Goal: Task Accomplishment & Management: Complete application form

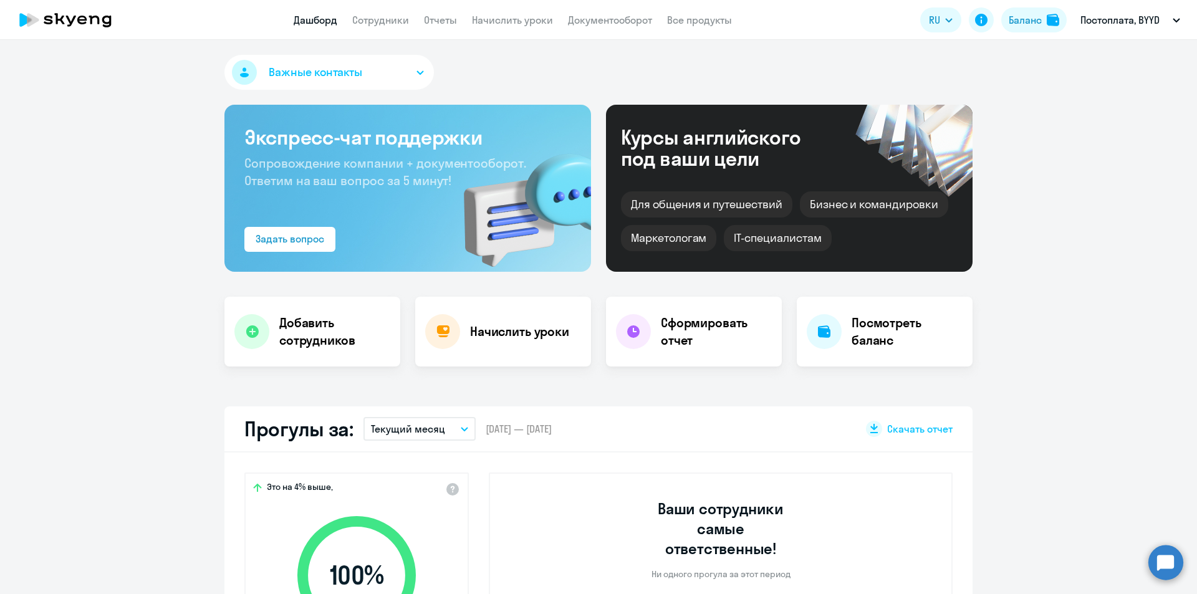
click at [402, 30] on app-header "Дашборд Сотрудники Отчеты Начислить уроки Документооборот Все продукты Дашборд …" at bounding box center [598, 20] width 1197 height 40
click at [393, 19] on link "Сотрудники" at bounding box center [380, 20] width 57 height 12
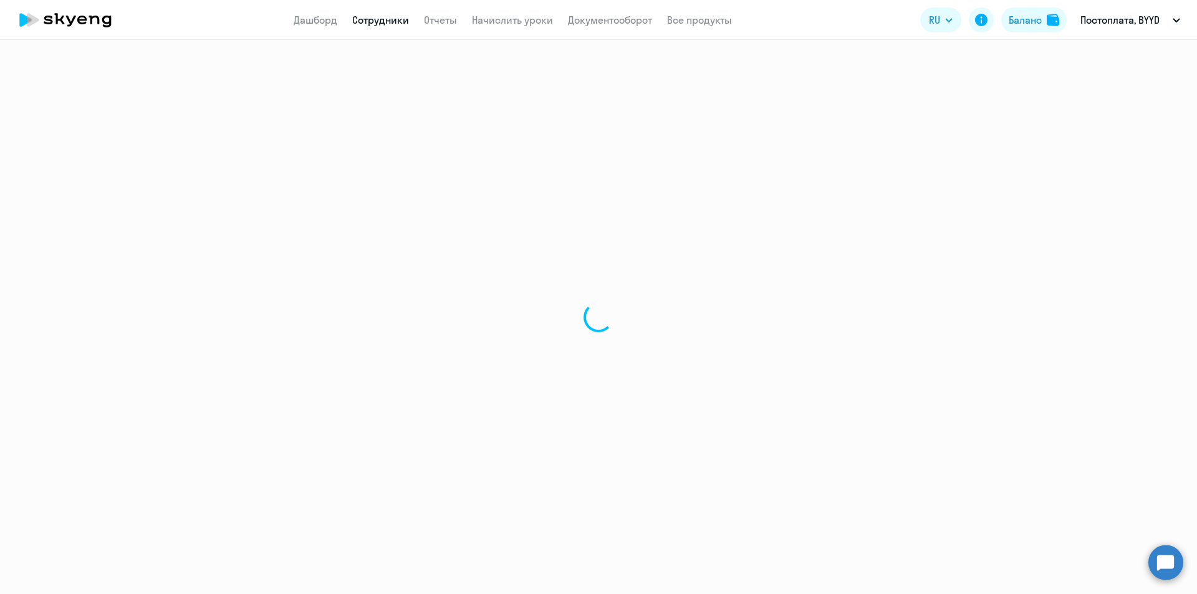
select select "30"
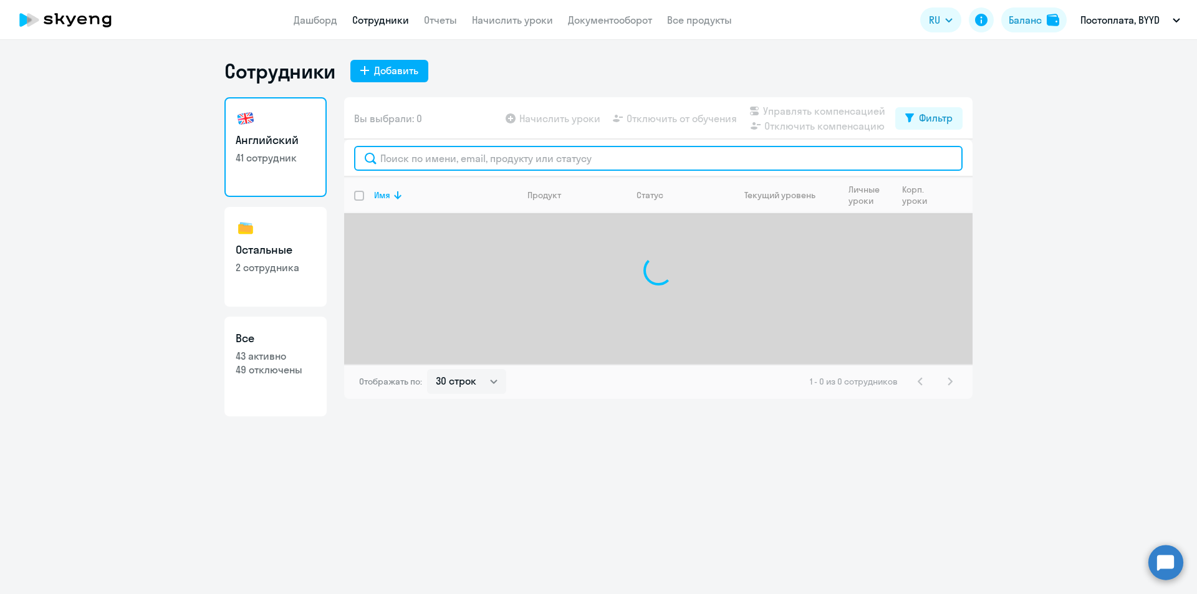
click at [387, 158] on input "text" at bounding box center [658, 158] width 609 height 25
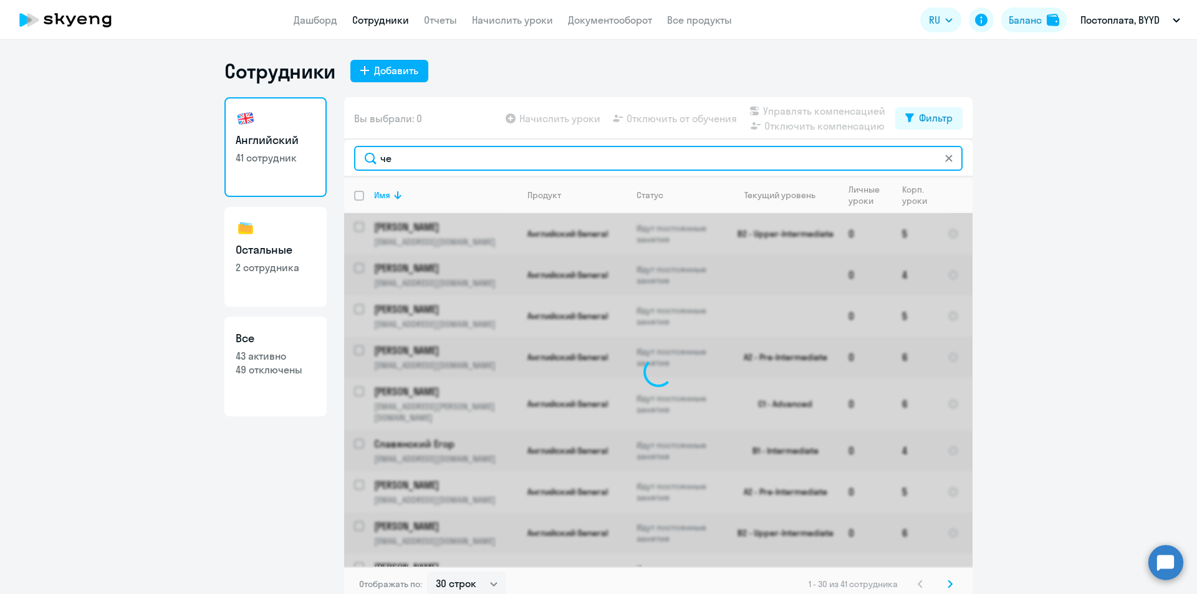
type input "ч"
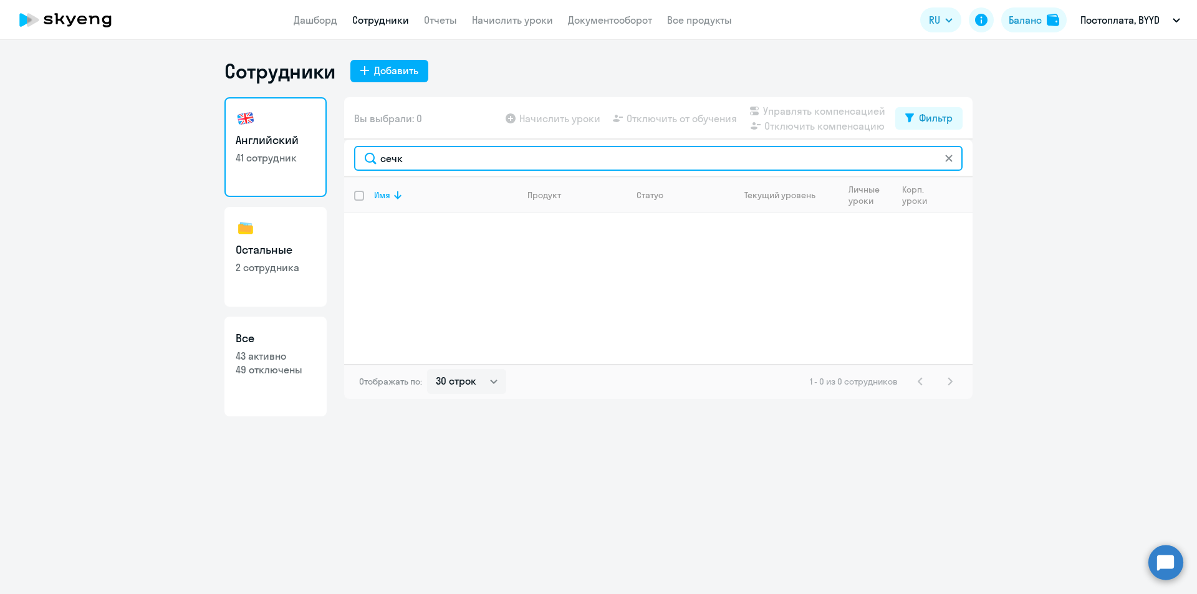
type input "сечк"
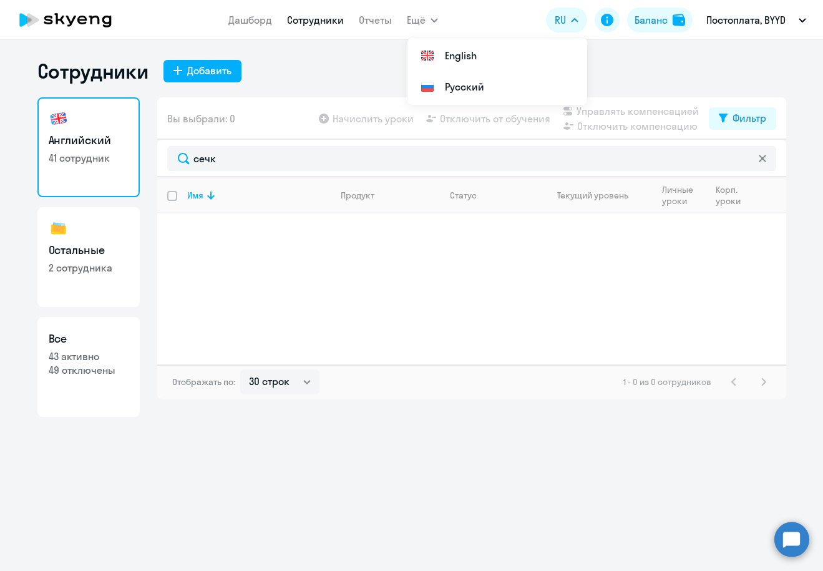
click at [79, 21] on icon at bounding box center [81, 20] width 9 height 9
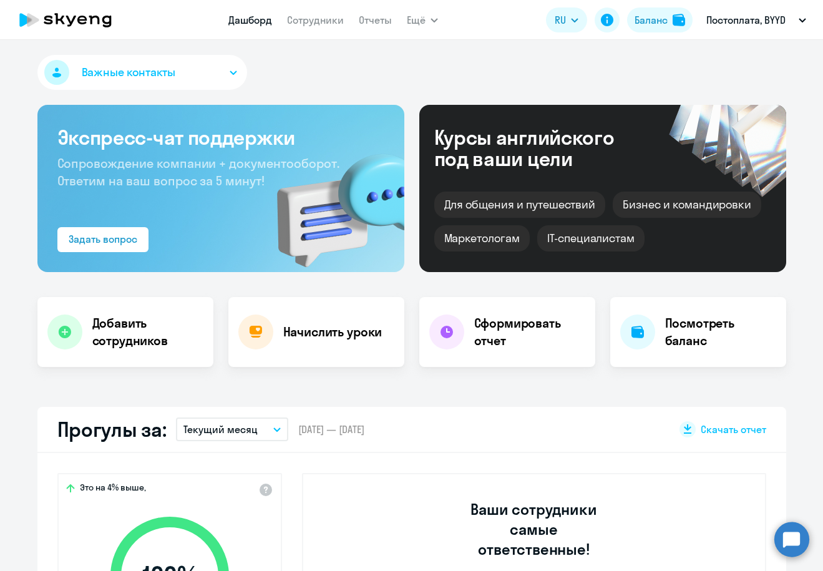
select select "30"
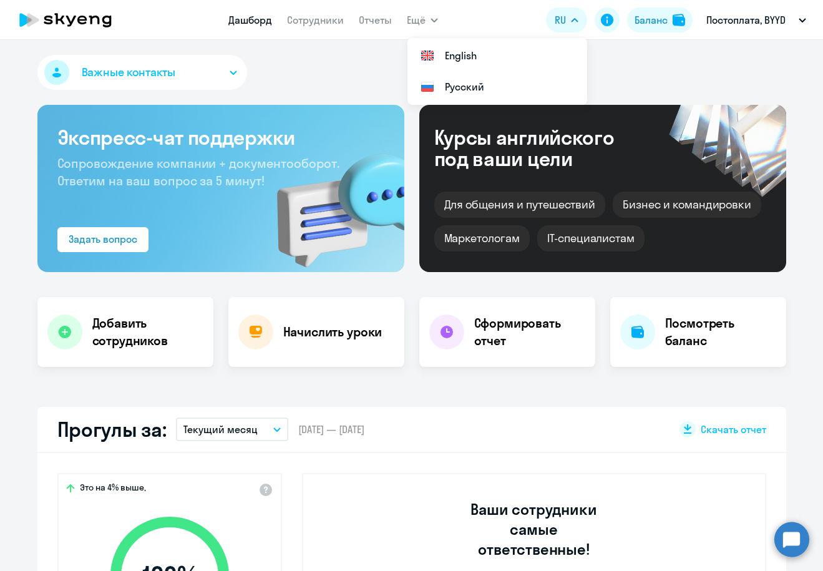
click at [316, 28] on nav "Дашборд Сотрудники Отчеты" at bounding box center [309, 19] width 163 height 25
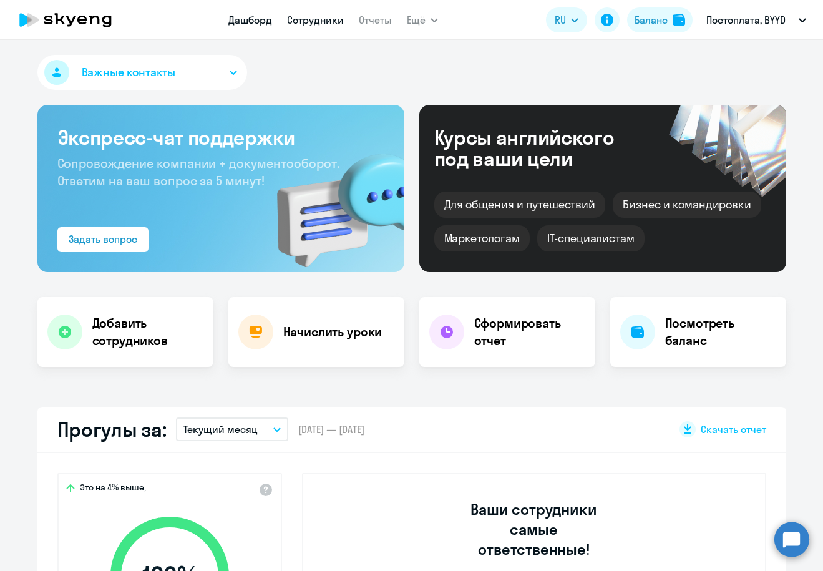
click at [320, 23] on link "Сотрудники" at bounding box center [315, 20] width 57 height 12
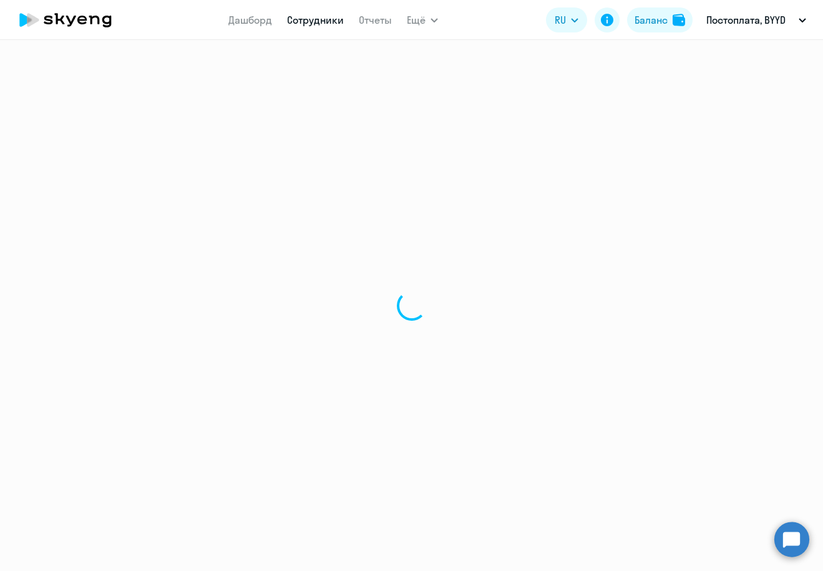
select select "30"
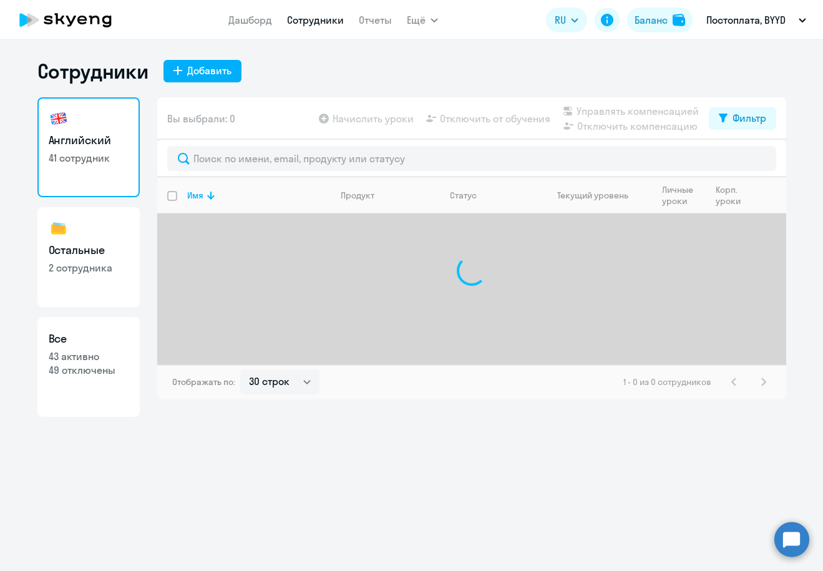
click at [195, 73] on div "Добавить" at bounding box center [209, 70] width 44 height 15
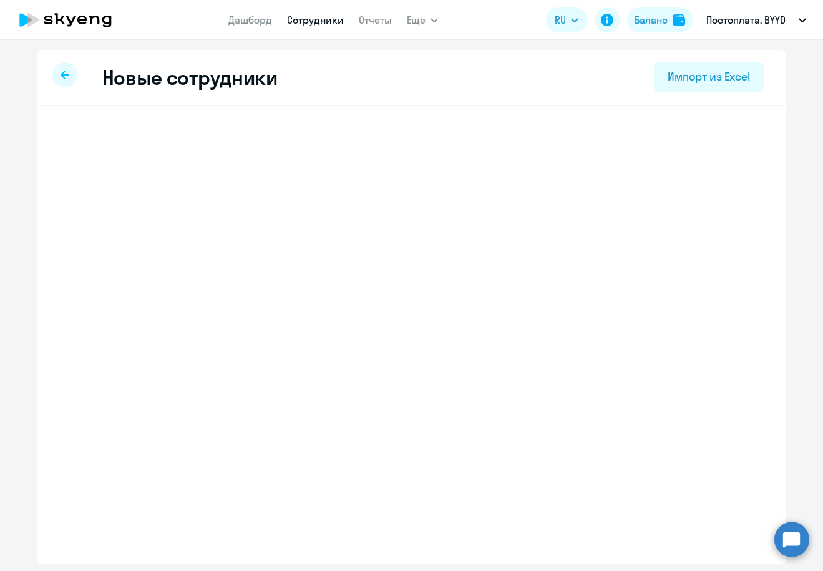
select select "english_adult_not_native_speaker"
select select "3"
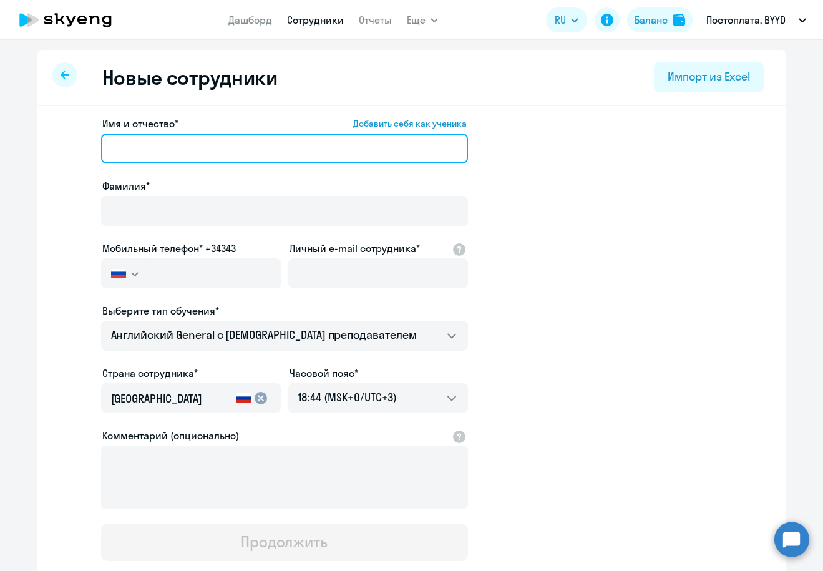
click at [174, 155] on input "Имя и отчество* Добавить себя как ученика" at bounding box center [284, 148] width 367 height 30
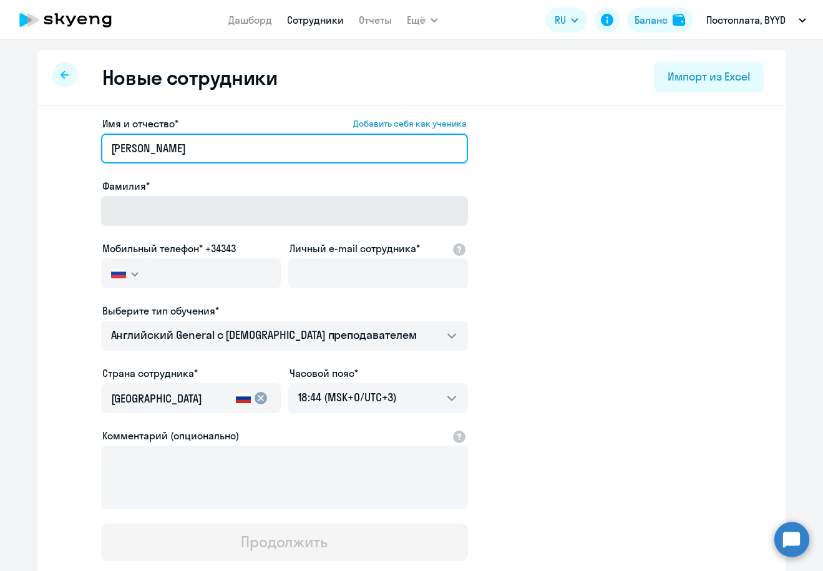
type input "[PERSON_NAME]"
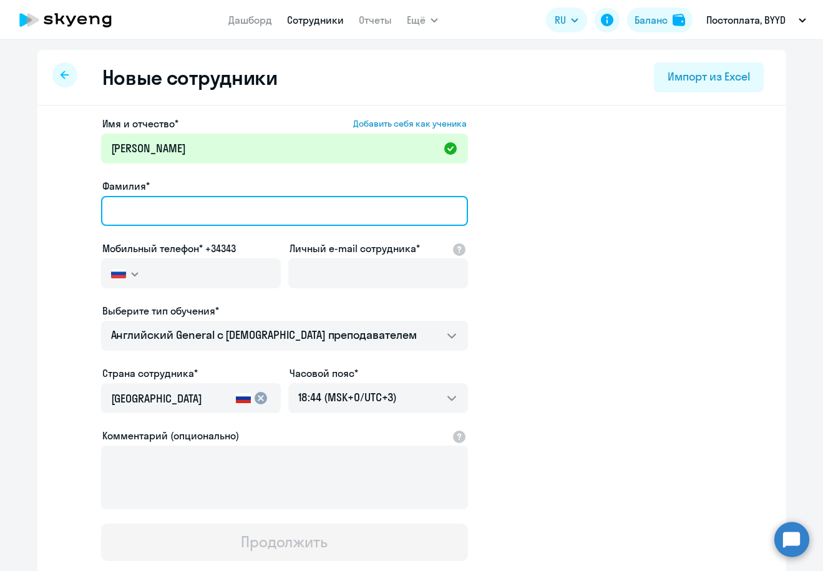
click at [141, 210] on input "Фамилия*" at bounding box center [284, 211] width 367 height 30
type input "Сечко"
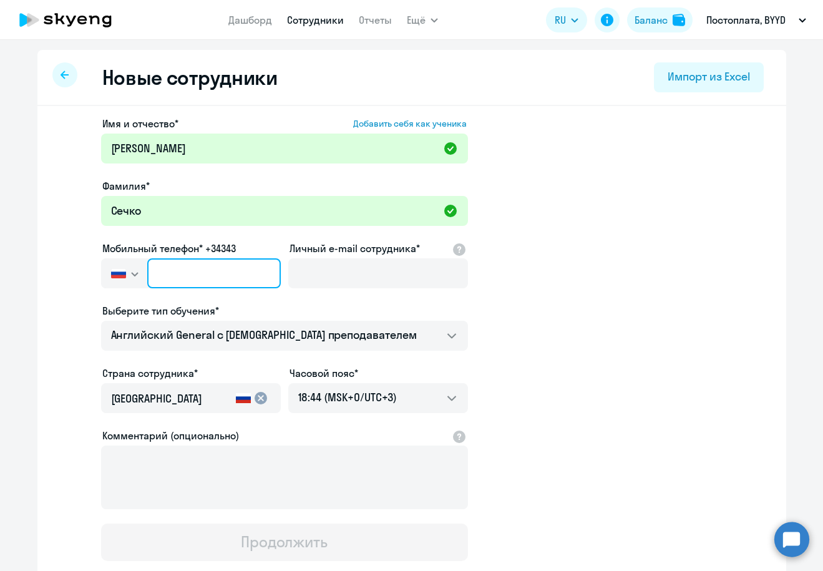
click at [170, 270] on input "text" at bounding box center [213, 273] width 133 height 30
paste input "[PHONE_NUMBER]"
type input "[PHONE_NUMBER]"
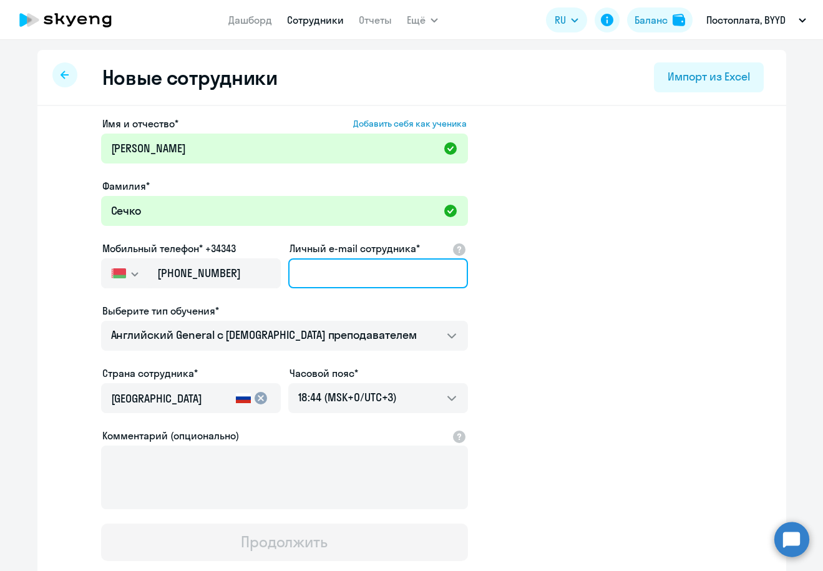
click at [304, 279] on input "Личный e-mail сотрудника*" at bounding box center [378, 273] width 180 height 30
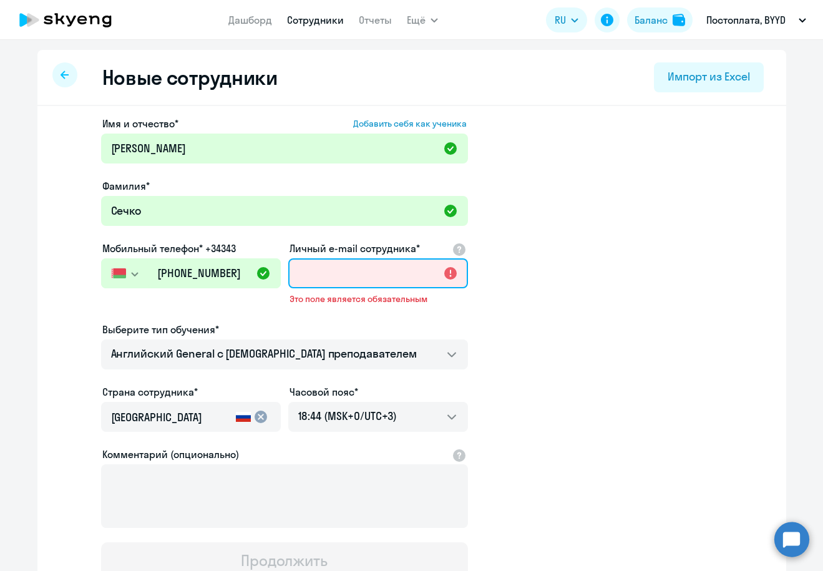
click at [327, 279] on input "Личный e-mail сотрудника*" at bounding box center [378, 273] width 180 height 30
paste input "[EMAIL_ADDRESS][DOMAIN_NAME]"
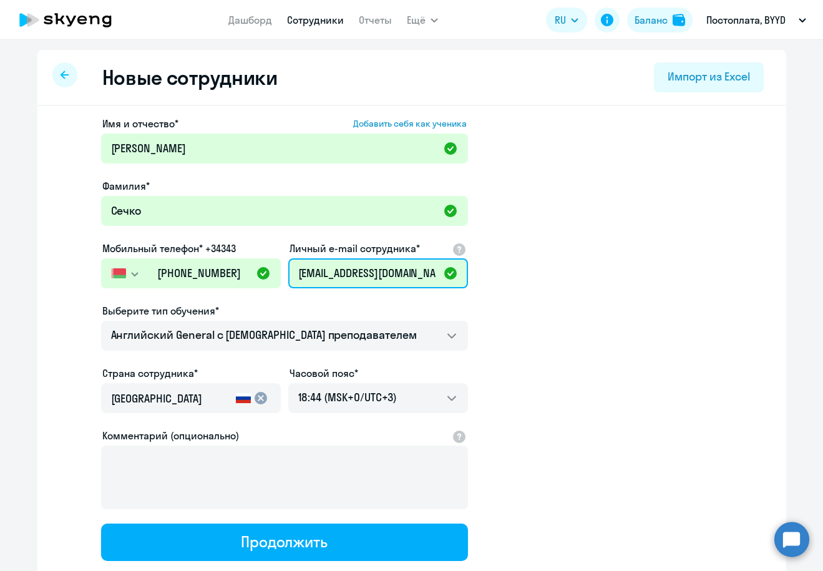
type input "[EMAIL_ADDRESS][DOMAIN_NAME]"
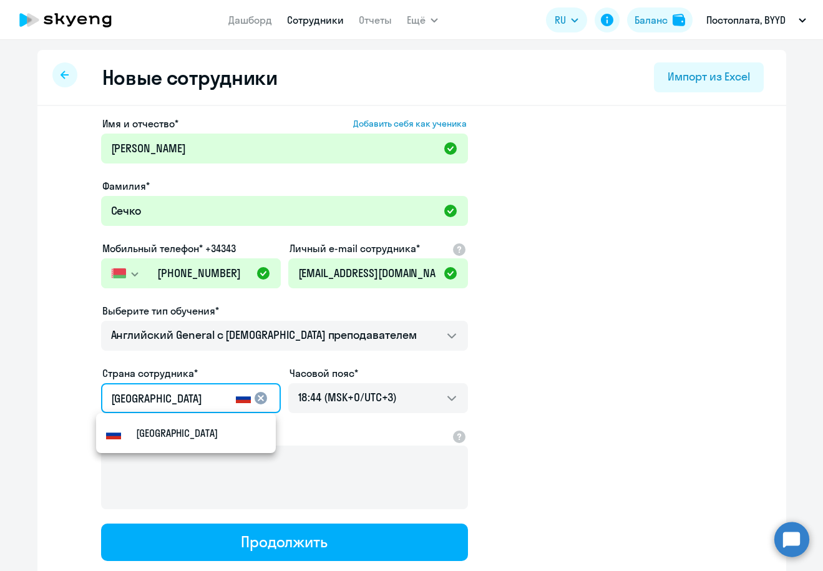
click at [203, 397] on input "[GEOGRAPHIC_DATA]" at bounding box center [171, 398] width 120 height 16
drag, startPoint x: 200, startPoint y: 402, endPoint x: -15, endPoint y: 401, distance: 214.6
click at [0, 401] on html "Дашборд Сотрудники Отчеты Ещё Дашборд Сотрудники Отчеты Начислить уроки Докумен…" at bounding box center [411, 285] width 823 height 571
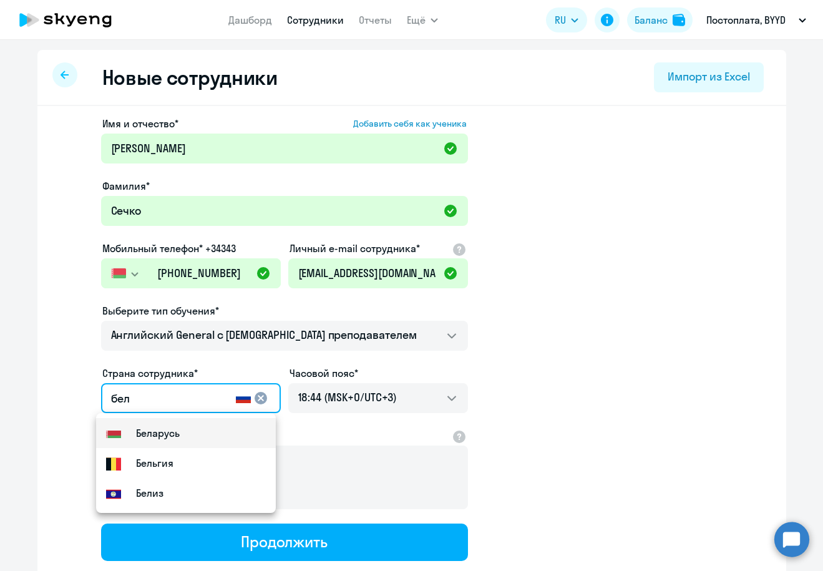
click at [174, 435] on small "Беларусь" at bounding box center [158, 432] width 44 height 15
type input "Беларусь"
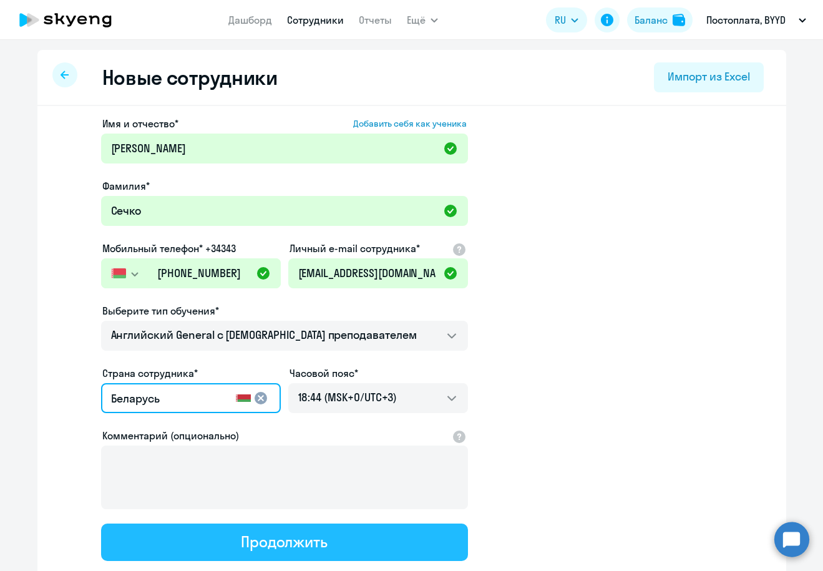
click at [264, 539] on div "Продолжить" at bounding box center [284, 541] width 87 height 20
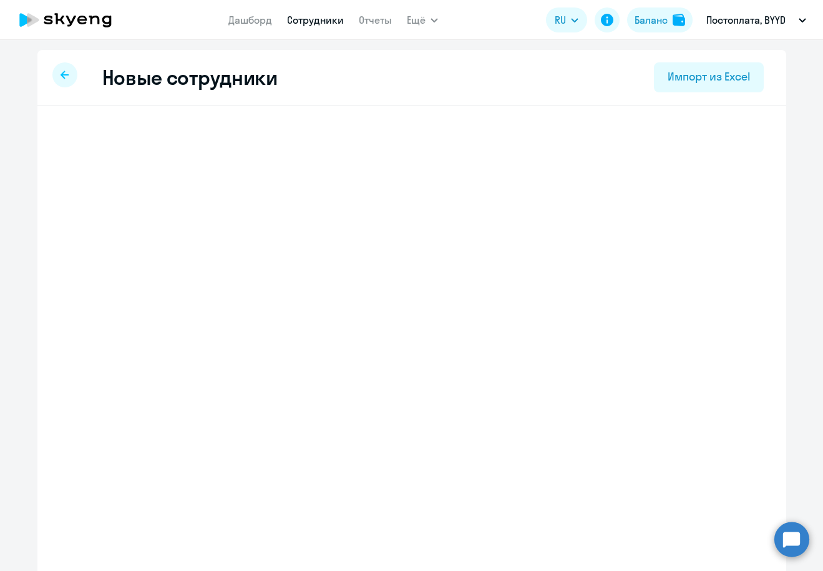
select select "english_adult_not_native_speaker"
select select "3"
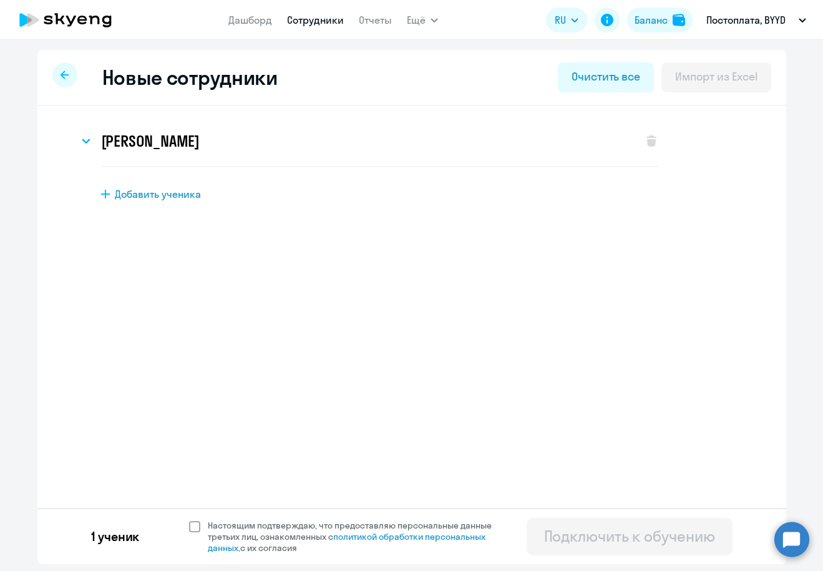
drag, startPoint x: 196, startPoint y: 525, endPoint x: 627, endPoint y: 550, distance: 431.7
click at [198, 525] on span at bounding box center [194, 526] width 11 height 11
click at [189, 520] on input "Настоящим подтверждаю, что предоставляю персональные данные третьих лиц, ознако…" at bounding box center [188, 519] width 1 height 1
checkbox input "true"
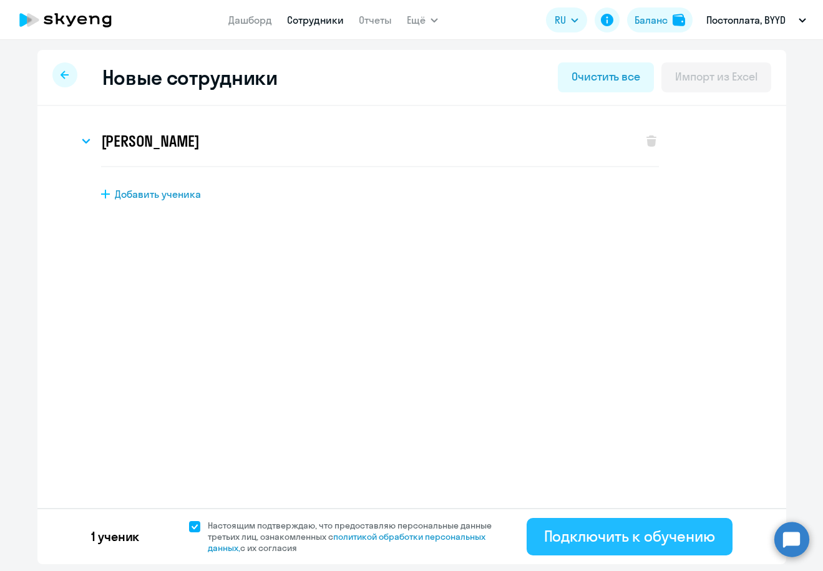
click at [680, 548] on button "Подключить к обучению" at bounding box center [629, 536] width 206 height 37
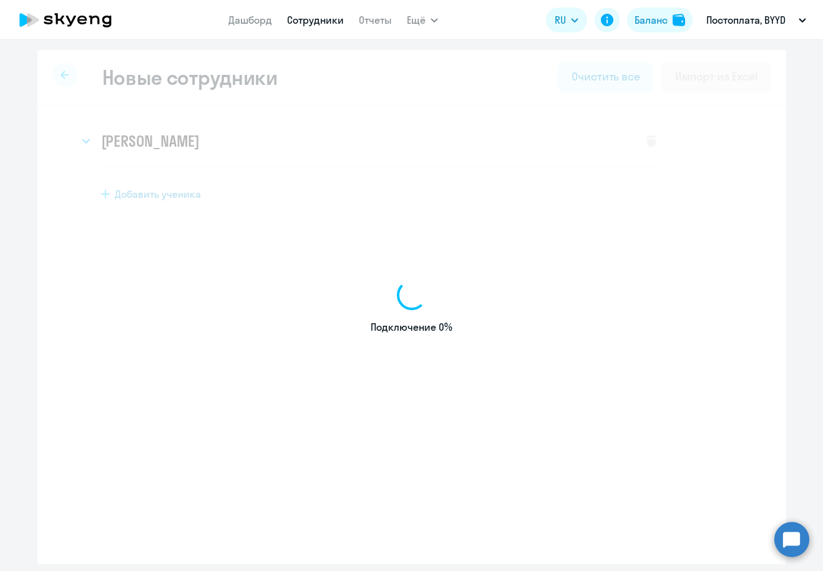
select select "english_adult_not_native_speaker"
select select "3"
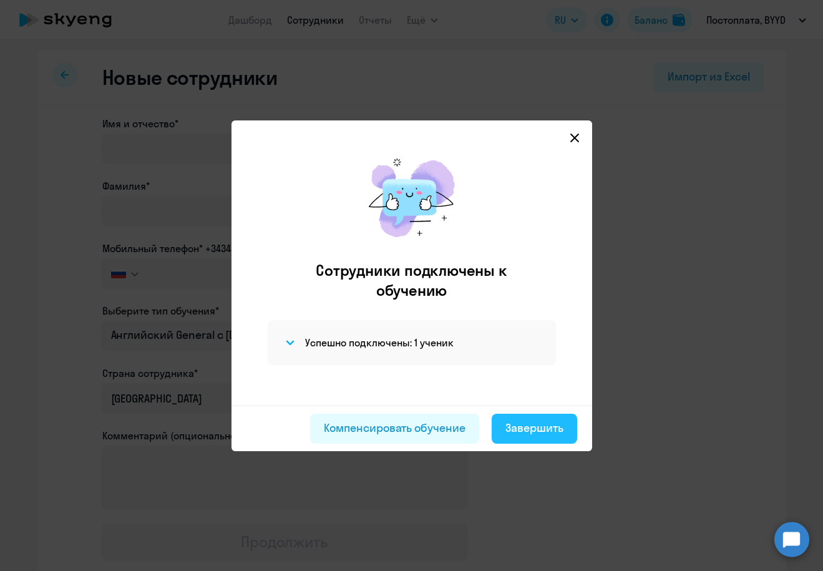
click at [532, 426] on div "Завершить" at bounding box center [534, 428] width 58 height 16
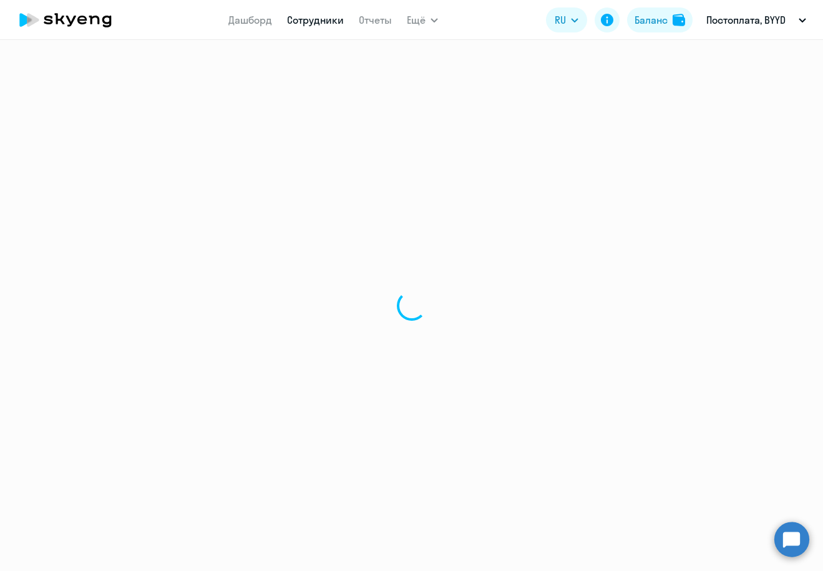
select select "30"
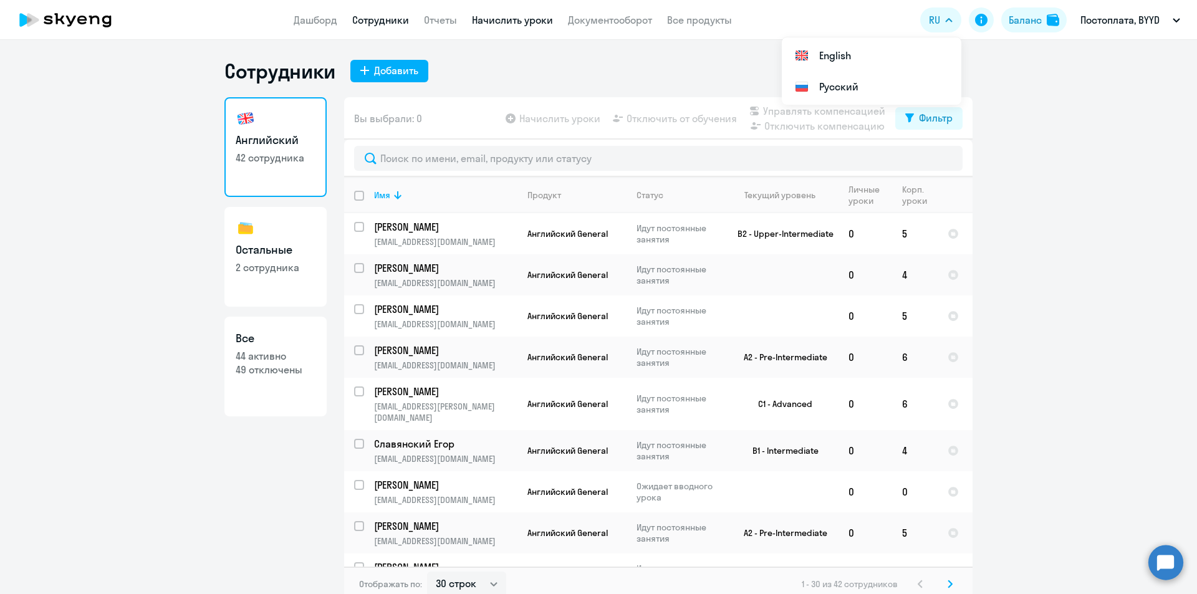
click at [507, 17] on link "Начислить уроки" at bounding box center [512, 20] width 81 height 12
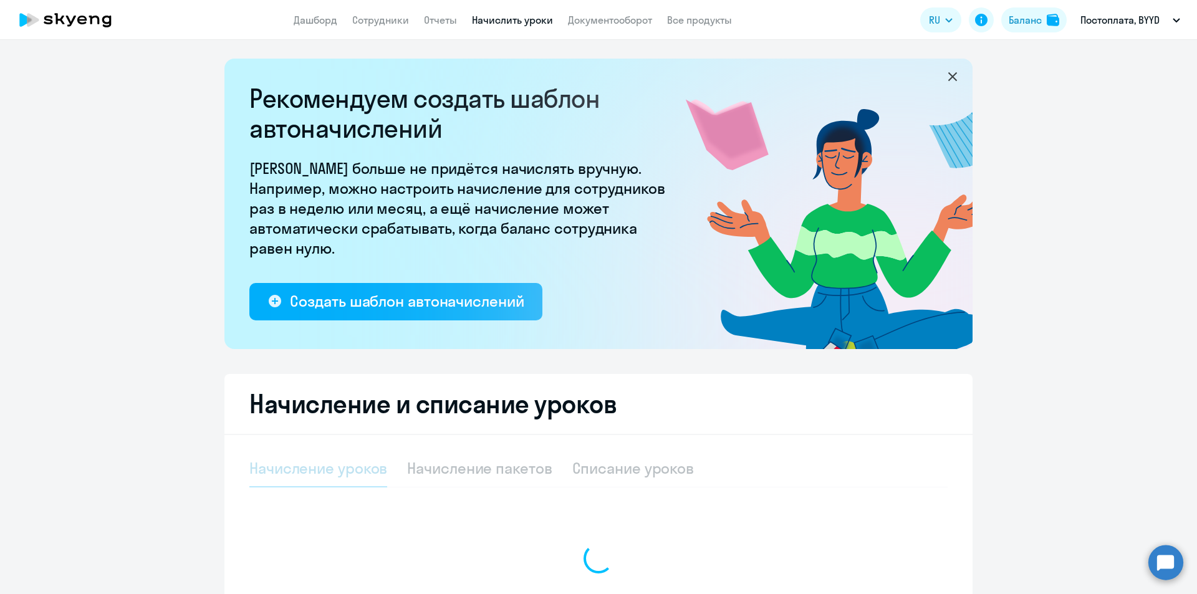
select select "10"
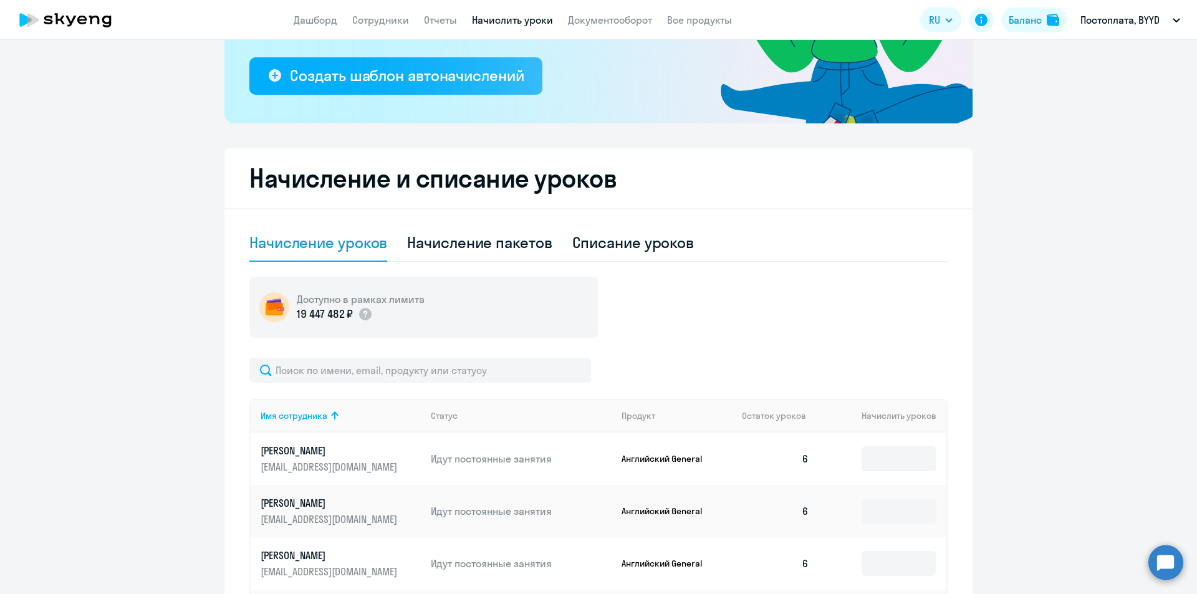
scroll to position [374, 0]
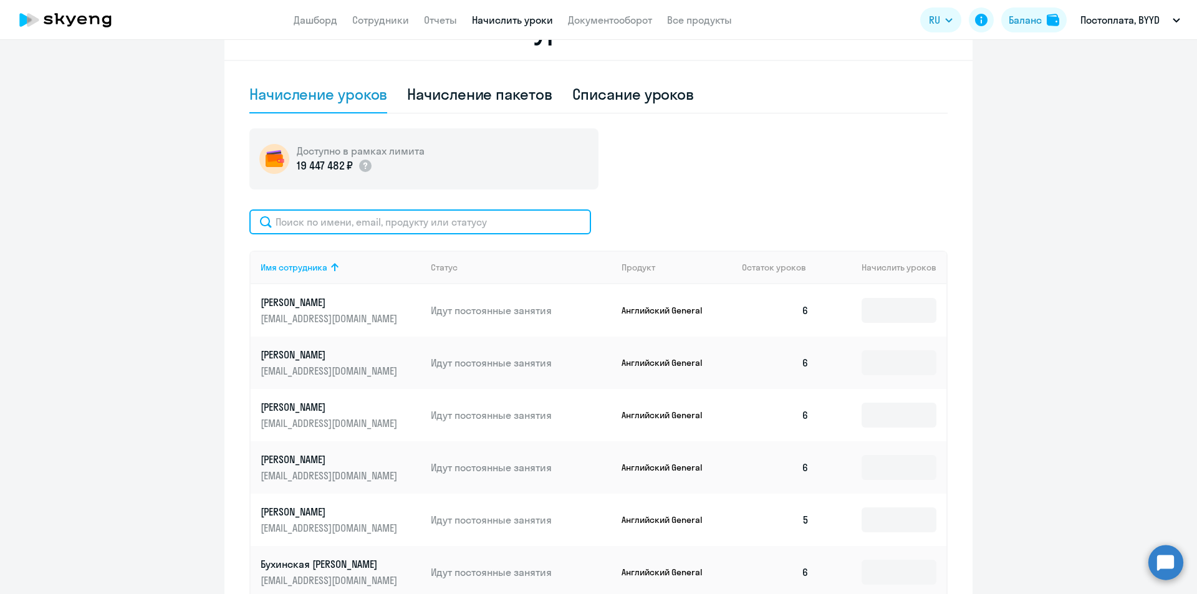
click at [344, 227] on input "text" at bounding box center [420, 222] width 342 height 25
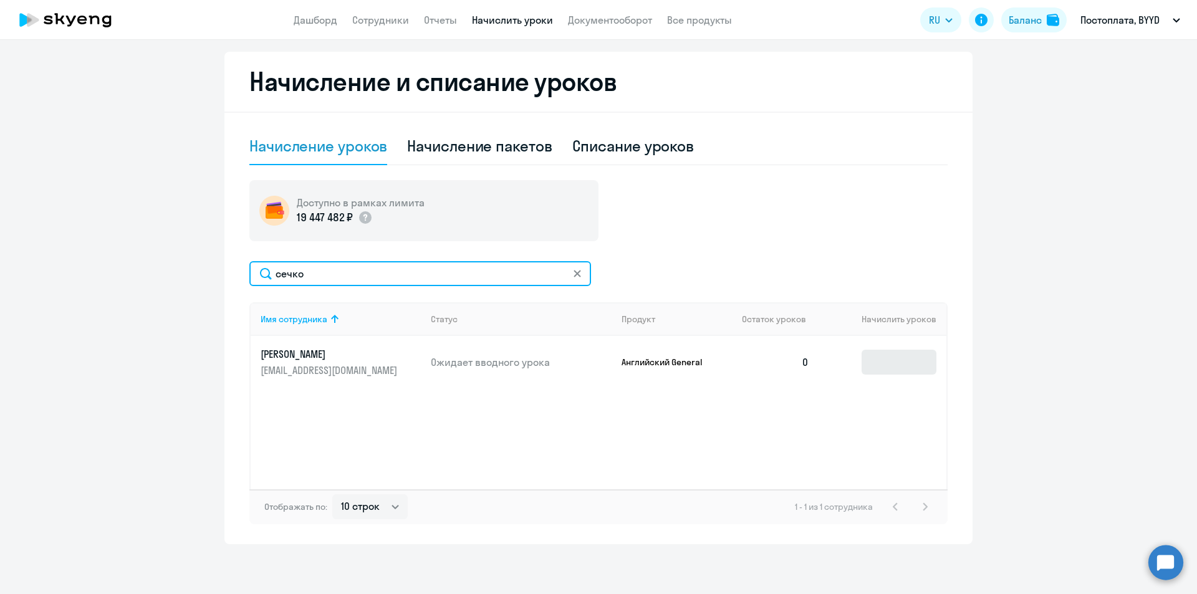
type input "сечко"
click at [907, 360] on input at bounding box center [899, 362] width 75 height 25
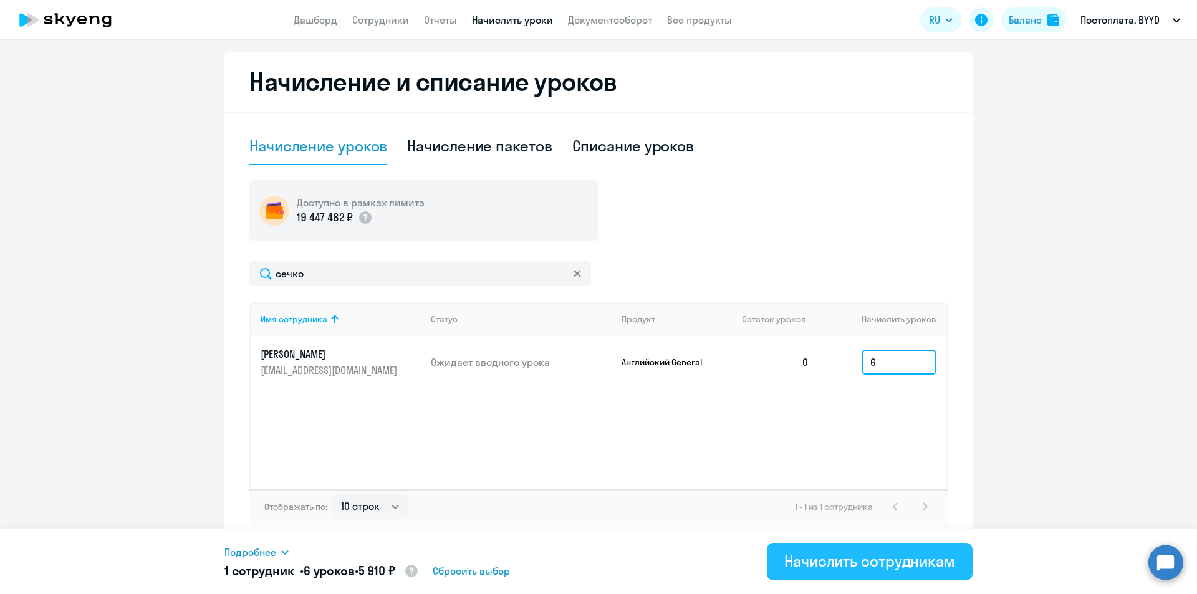
type input "6"
click at [896, 566] on div "Начислить сотрудникам" at bounding box center [870, 561] width 171 height 20
